Goal: Browse casually: Explore the website without a specific task or goal

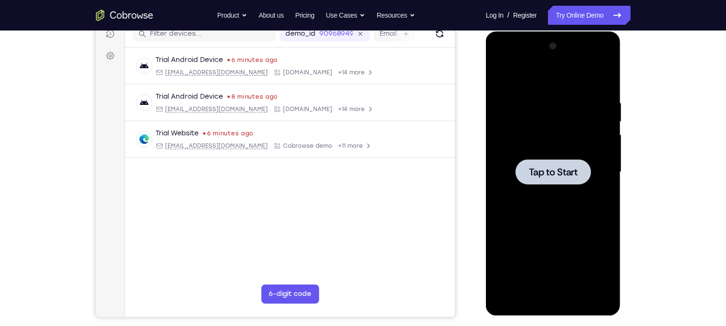
scroll to position [126, 0]
click at [520, 175] on div at bounding box center [553, 171] width 75 height 25
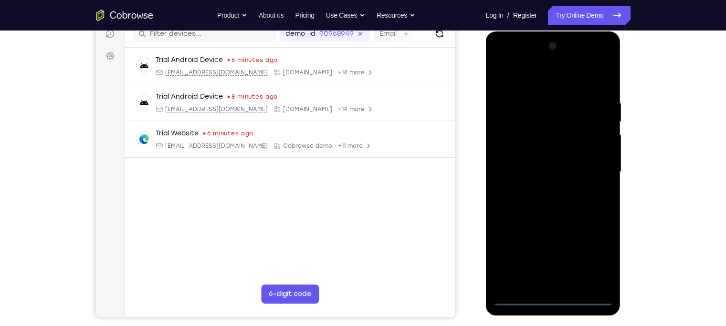
click at [552, 300] on div at bounding box center [553, 172] width 120 height 267
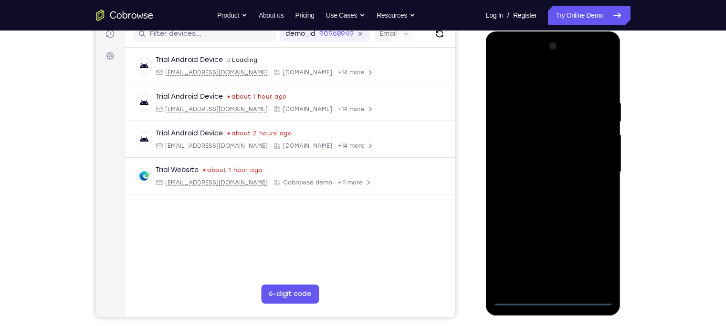
click at [589, 263] on div at bounding box center [553, 172] width 120 height 267
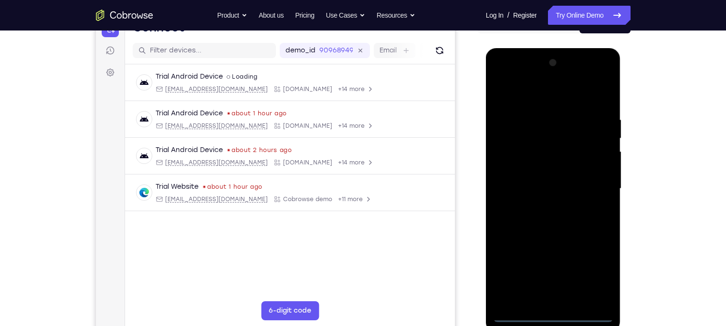
scroll to position [109, 0]
click at [526, 91] on div at bounding box center [553, 189] width 120 height 267
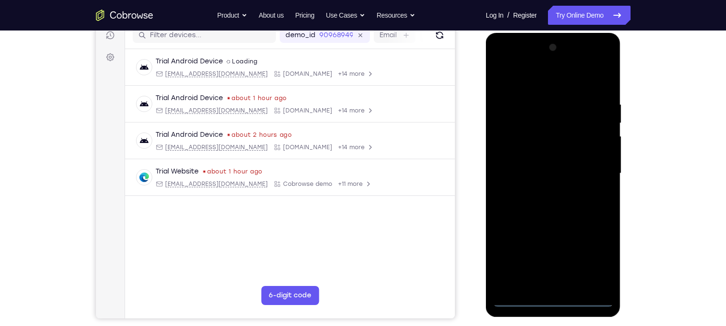
scroll to position [126, 0]
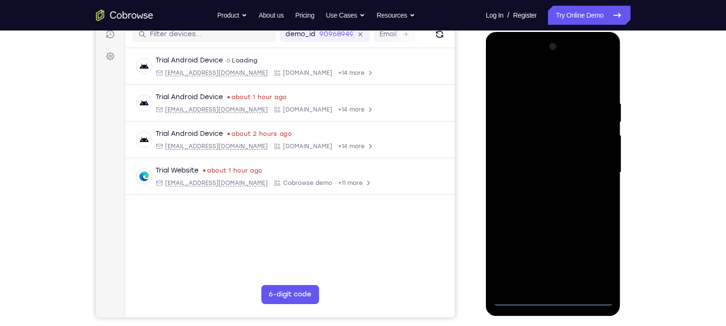
click at [597, 170] on div at bounding box center [553, 172] width 120 height 267
click at [544, 188] on div at bounding box center [553, 172] width 120 height 267
click at [530, 160] on div at bounding box center [553, 172] width 120 height 267
click at [539, 152] on div at bounding box center [553, 172] width 120 height 267
click at [541, 170] on div at bounding box center [553, 172] width 120 height 267
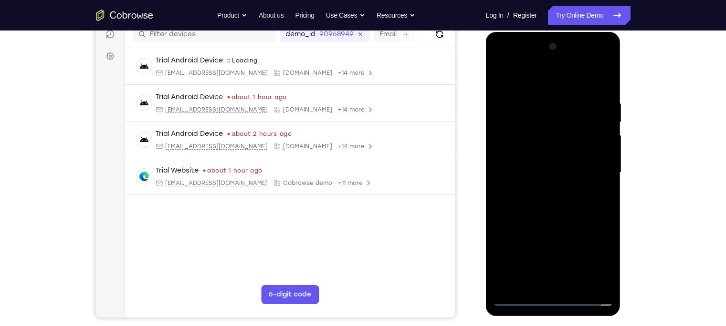
click at [541, 203] on div at bounding box center [553, 172] width 120 height 267
click at [539, 203] on div at bounding box center [553, 172] width 120 height 267
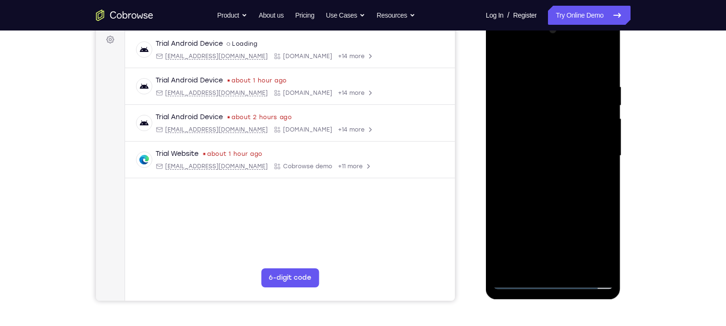
scroll to position [137, 0]
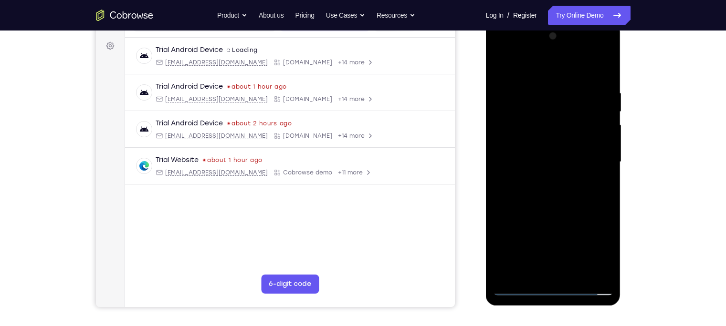
click at [604, 81] on div at bounding box center [553, 162] width 120 height 267
click at [545, 89] on div at bounding box center [553, 162] width 120 height 267
click at [523, 67] on div at bounding box center [553, 162] width 120 height 267
click at [592, 188] on div at bounding box center [553, 162] width 120 height 267
click at [501, 63] on div at bounding box center [553, 162] width 120 height 267
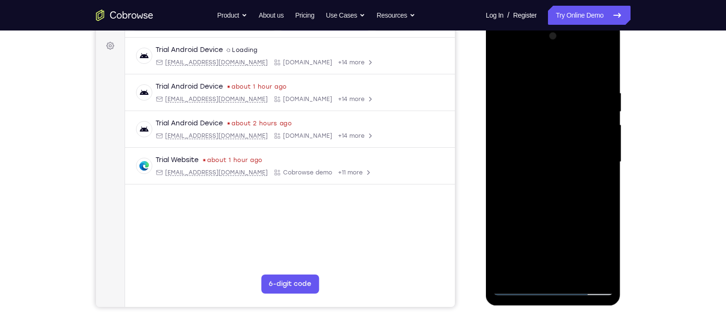
click at [501, 63] on div at bounding box center [553, 162] width 120 height 267
click at [600, 68] on div at bounding box center [553, 162] width 120 height 267
click at [570, 84] on div at bounding box center [553, 162] width 120 height 267
click at [602, 69] on div at bounding box center [553, 162] width 120 height 267
click at [605, 64] on div at bounding box center [553, 162] width 120 height 267
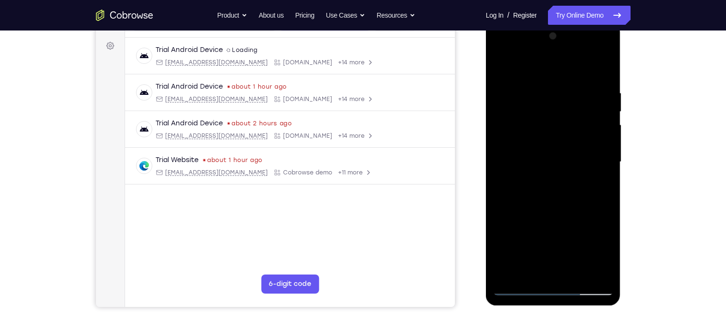
click at [504, 62] on div at bounding box center [553, 162] width 120 height 267
click at [596, 275] on div at bounding box center [553, 162] width 120 height 267
click at [510, 272] on div at bounding box center [553, 162] width 120 height 267
drag, startPoint x: 558, startPoint y: 195, endPoint x: 560, endPoint y: 47, distance: 148.0
click at [560, 47] on div at bounding box center [553, 162] width 120 height 267
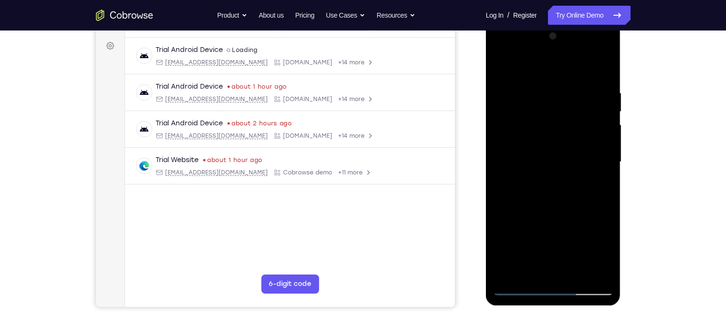
drag, startPoint x: 547, startPoint y: 230, endPoint x: 573, endPoint y: 77, distance: 154.5
click at [573, 77] on div at bounding box center [553, 162] width 120 height 267
drag, startPoint x: 558, startPoint y: 237, endPoint x: 578, endPoint y: 84, distance: 154.0
click at [578, 84] on div at bounding box center [553, 162] width 120 height 267
drag, startPoint x: 551, startPoint y: 219, endPoint x: 571, endPoint y: 74, distance: 146.4
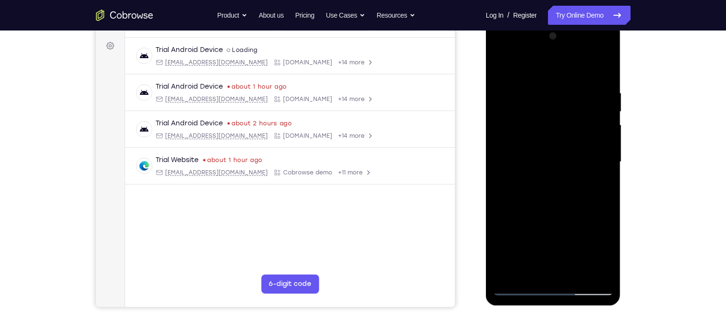
click at [571, 74] on div at bounding box center [553, 162] width 120 height 267
drag, startPoint x: 569, startPoint y: 225, endPoint x: 577, endPoint y: 111, distance: 113.9
click at [577, 111] on div at bounding box center [553, 162] width 120 height 267
click at [602, 169] on div at bounding box center [553, 162] width 120 height 267
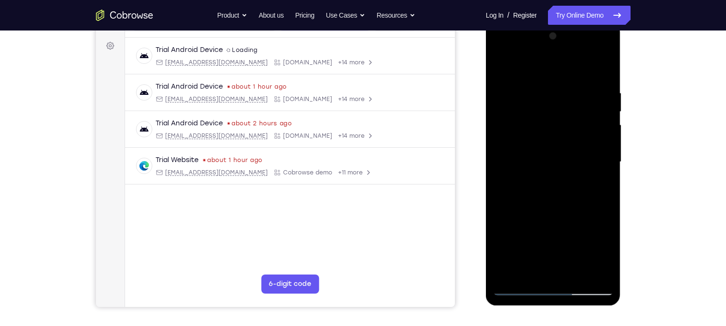
click at [602, 169] on div at bounding box center [553, 162] width 120 height 267
drag, startPoint x: 578, startPoint y: 200, endPoint x: 568, endPoint y: 44, distance: 156.8
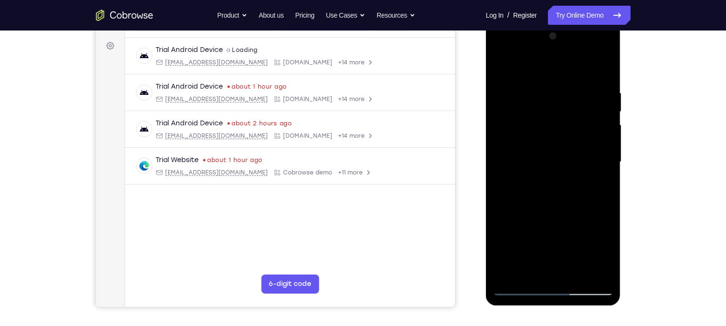
click at [568, 44] on div at bounding box center [553, 162] width 120 height 267
drag, startPoint x: 571, startPoint y: 209, endPoint x: 581, endPoint y: 118, distance: 91.2
click at [581, 118] on div at bounding box center [553, 162] width 120 height 267
click at [605, 133] on div at bounding box center [553, 162] width 120 height 267
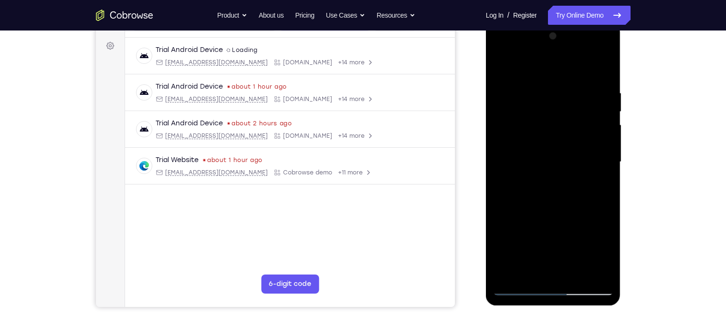
click at [605, 133] on div at bounding box center [553, 162] width 120 height 267
drag, startPoint x: 574, startPoint y: 247, endPoint x: 578, endPoint y: 88, distance: 159.5
click at [578, 88] on div at bounding box center [553, 162] width 120 height 267
drag, startPoint x: 563, startPoint y: 210, endPoint x: 572, endPoint y: 54, distance: 156.3
click at [572, 54] on div at bounding box center [553, 162] width 120 height 267
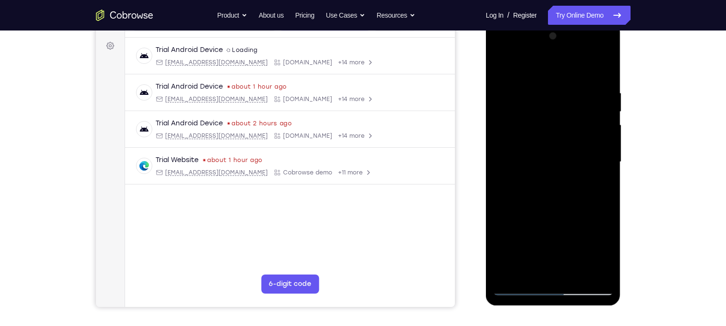
drag, startPoint x: 568, startPoint y: 207, endPoint x: 579, endPoint y: 129, distance: 78.5
click at [579, 129] on div at bounding box center [553, 162] width 120 height 267
click at [606, 184] on div at bounding box center [553, 162] width 120 height 267
click at [606, 187] on div at bounding box center [553, 162] width 120 height 267
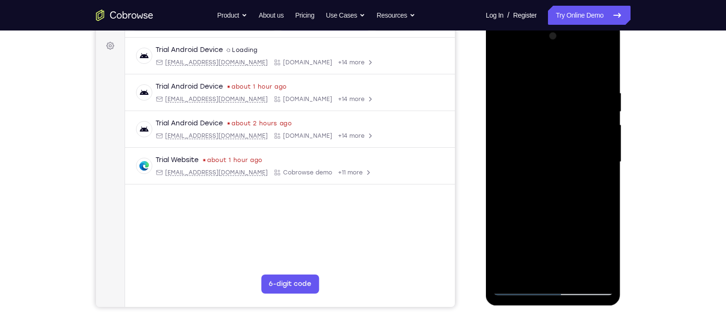
drag, startPoint x: 579, startPoint y: 207, endPoint x: 587, endPoint y: 169, distance: 38.6
click at [587, 169] on div at bounding box center [553, 162] width 120 height 267
drag, startPoint x: 529, startPoint y: 98, endPoint x: 530, endPoint y: 135, distance: 36.8
click at [530, 135] on div at bounding box center [553, 162] width 120 height 267
click at [514, 98] on div at bounding box center [553, 162] width 120 height 267
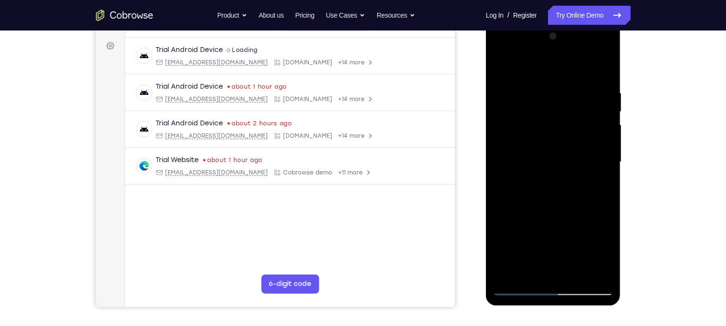
click at [518, 291] on div at bounding box center [553, 162] width 120 height 267
drag, startPoint x: 543, startPoint y: 216, endPoint x: 549, endPoint y: 67, distance: 149.5
click at [549, 67] on div at bounding box center [553, 162] width 120 height 267
drag, startPoint x: 552, startPoint y: 237, endPoint x: 541, endPoint y: 93, distance: 144.6
click at [541, 93] on div at bounding box center [553, 162] width 120 height 267
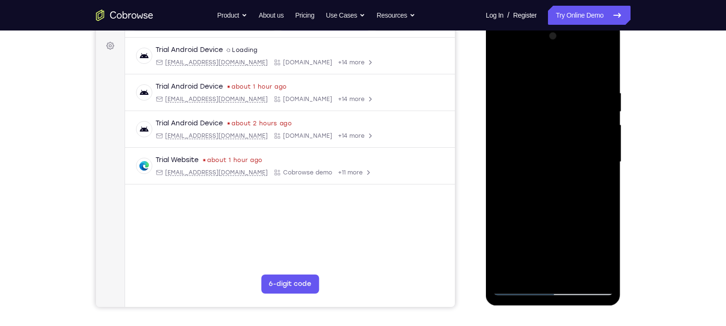
drag, startPoint x: 561, startPoint y: 232, endPoint x: 573, endPoint y: 83, distance: 150.4
click at [573, 83] on div at bounding box center [553, 162] width 120 height 267
click at [504, 89] on div at bounding box center [553, 162] width 120 height 267
click at [602, 70] on div at bounding box center [553, 162] width 120 height 267
drag, startPoint x: 570, startPoint y: 217, endPoint x: 582, endPoint y: 126, distance: 91.5
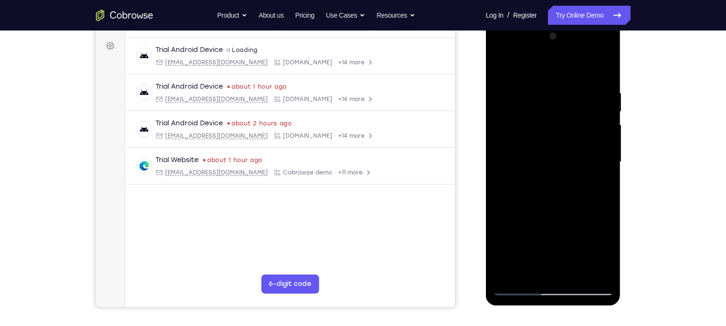
click at [582, 126] on div at bounding box center [553, 162] width 120 height 267
click at [526, 142] on div at bounding box center [553, 162] width 120 height 267
drag, startPoint x: 585, startPoint y: 90, endPoint x: 567, endPoint y: 219, distance: 129.6
click at [567, 219] on div at bounding box center [553, 162] width 120 height 267
click at [515, 90] on div at bounding box center [553, 162] width 120 height 267
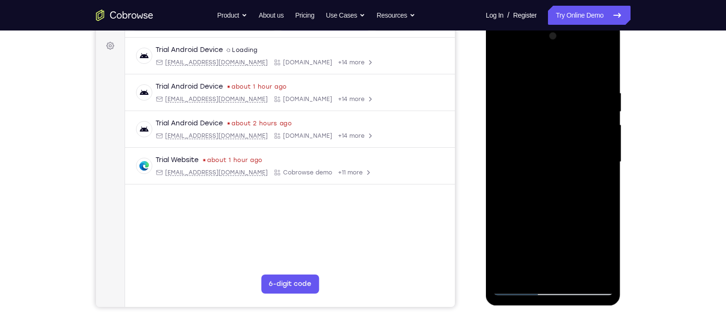
click at [599, 118] on div at bounding box center [553, 162] width 120 height 267
click at [602, 72] on div at bounding box center [553, 162] width 120 height 267
click at [509, 271] on div at bounding box center [553, 162] width 120 height 267
drag, startPoint x: 572, startPoint y: 116, endPoint x: 528, endPoint y: 320, distance: 209.4
click at [528, 308] on html "Online web based iOS Simulators and Android Emulators. Run iPhone, iPad, Mobile…" at bounding box center [554, 164] width 136 height 286
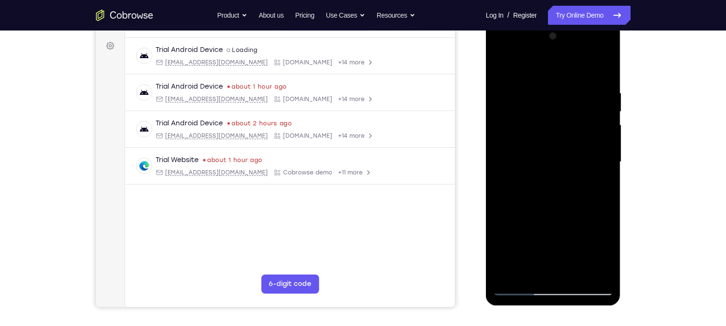
click at [548, 90] on div at bounding box center [553, 162] width 120 height 267
click at [596, 111] on div at bounding box center [553, 162] width 120 height 267
click at [605, 70] on div at bounding box center [553, 162] width 120 height 267
click at [571, 271] on div at bounding box center [553, 162] width 120 height 267
click at [547, 213] on div at bounding box center [553, 162] width 120 height 267
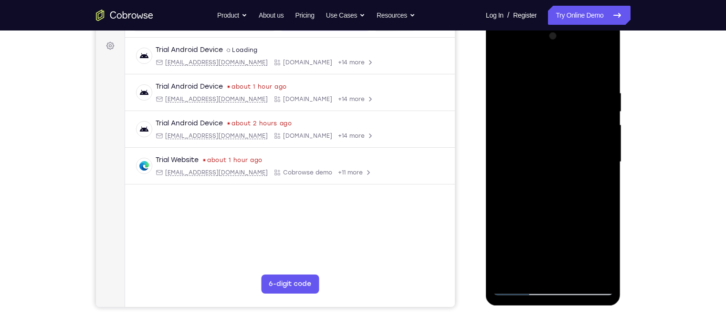
drag, startPoint x: 561, startPoint y: 163, endPoint x: 558, endPoint y: 250, distance: 87.4
click at [558, 250] on div at bounding box center [553, 162] width 120 height 267
drag, startPoint x: 558, startPoint y: 250, endPoint x: 575, endPoint y: 157, distance: 94.6
click at [575, 157] on div at bounding box center [553, 162] width 120 height 267
drag, startPoint x: 554, startPoint y: 245, endPoint x: 577, endPoint y: 131, distance: 116.5
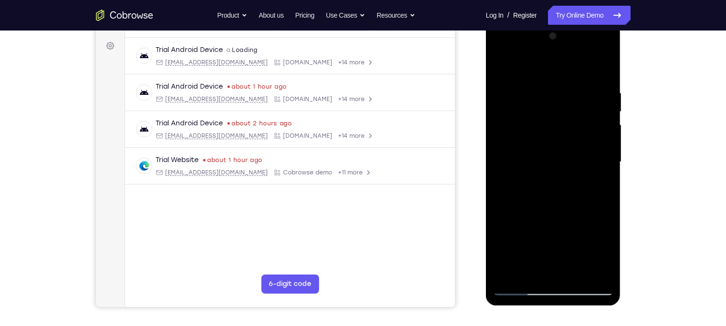
click at [577, 131] on div at bounding box center [553, 162] width 120 height 267
